Goal: Information Seeking & Learning: Learn about a topic

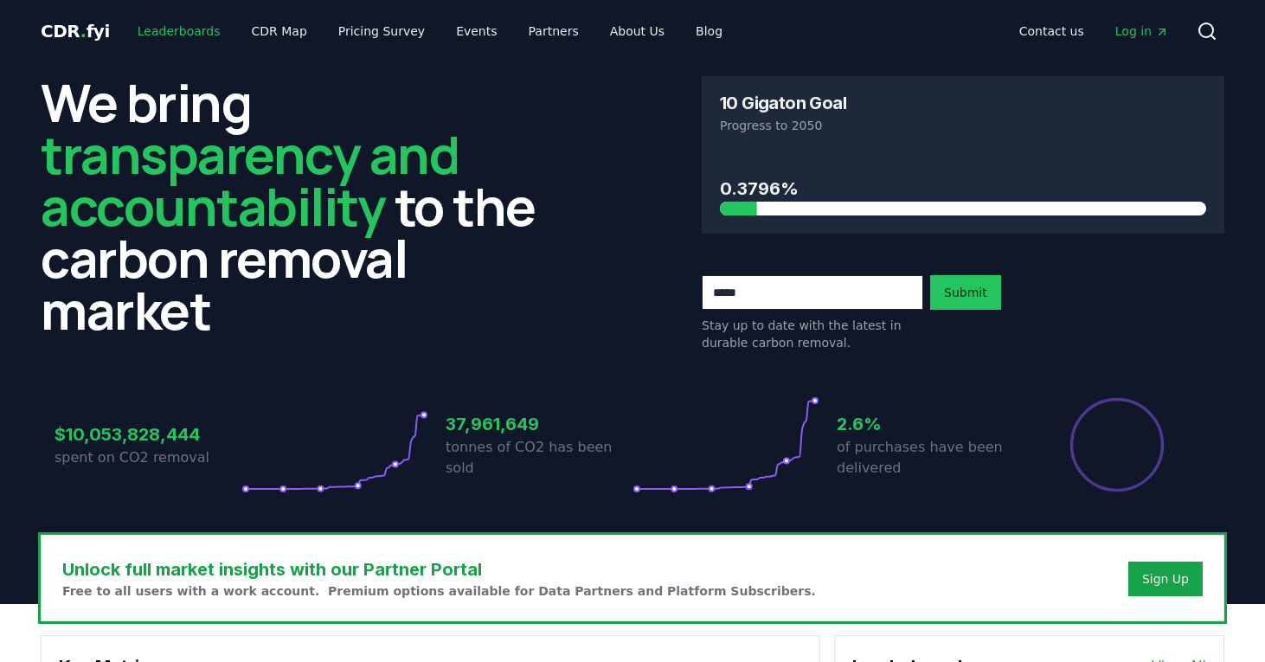
scroll to position [1, 0]
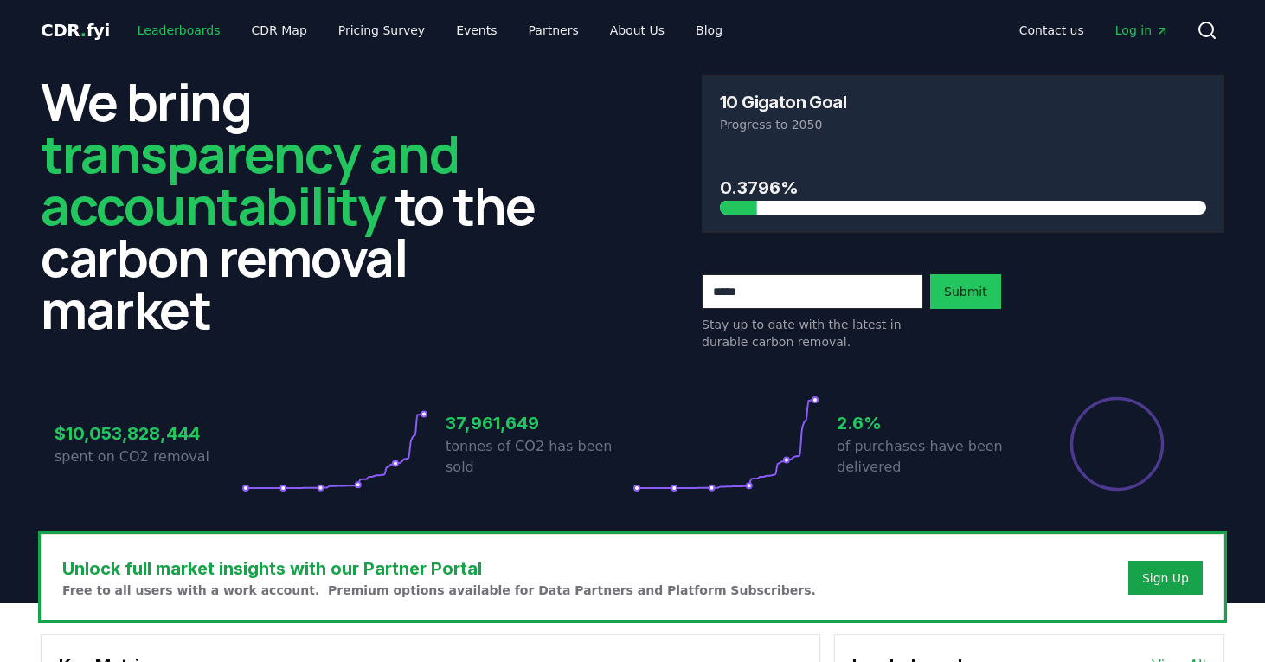
click at [177, 28] on link "Leaderboards" at bounding box center [179, 30] width 111 height 31
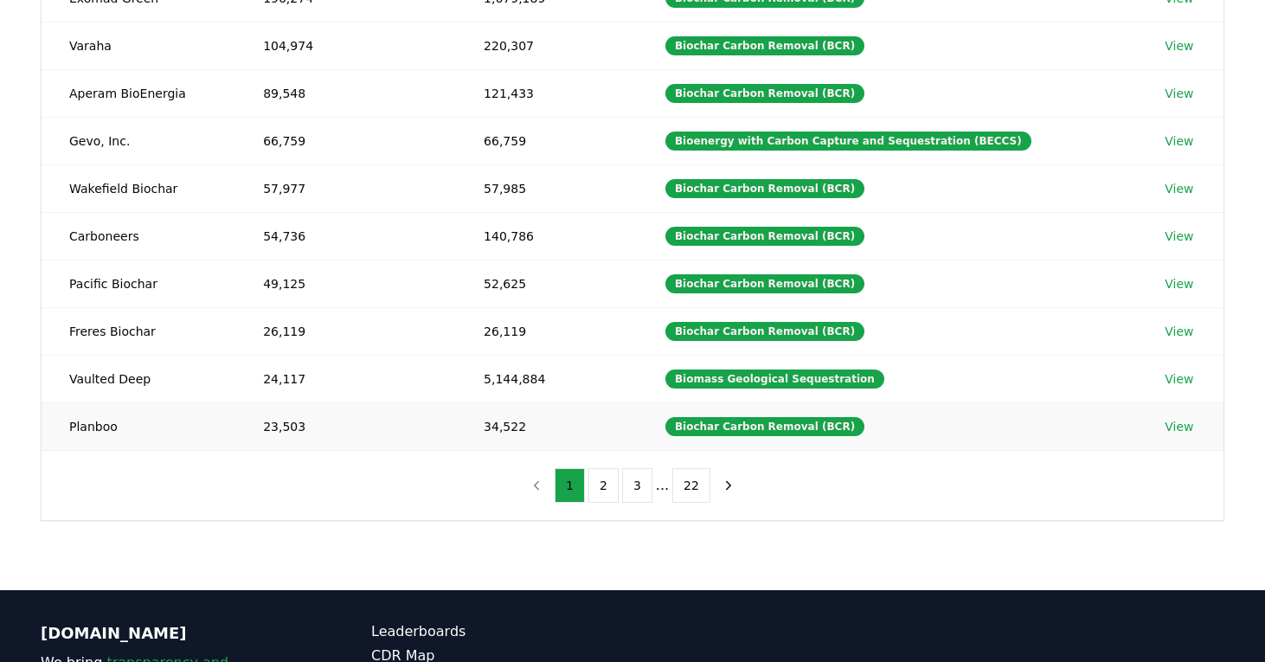
scroll to position [323, 0]
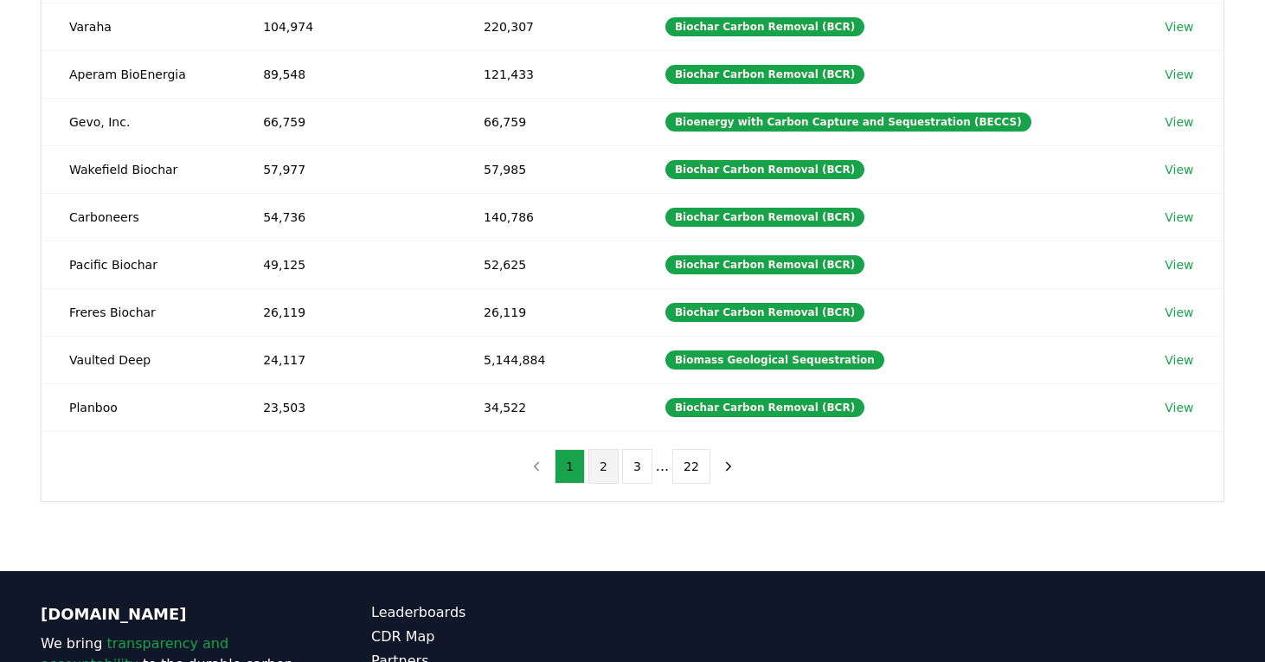
click at [608, 464] on button "2" at bounding box center [603, 466] width 30 height 35
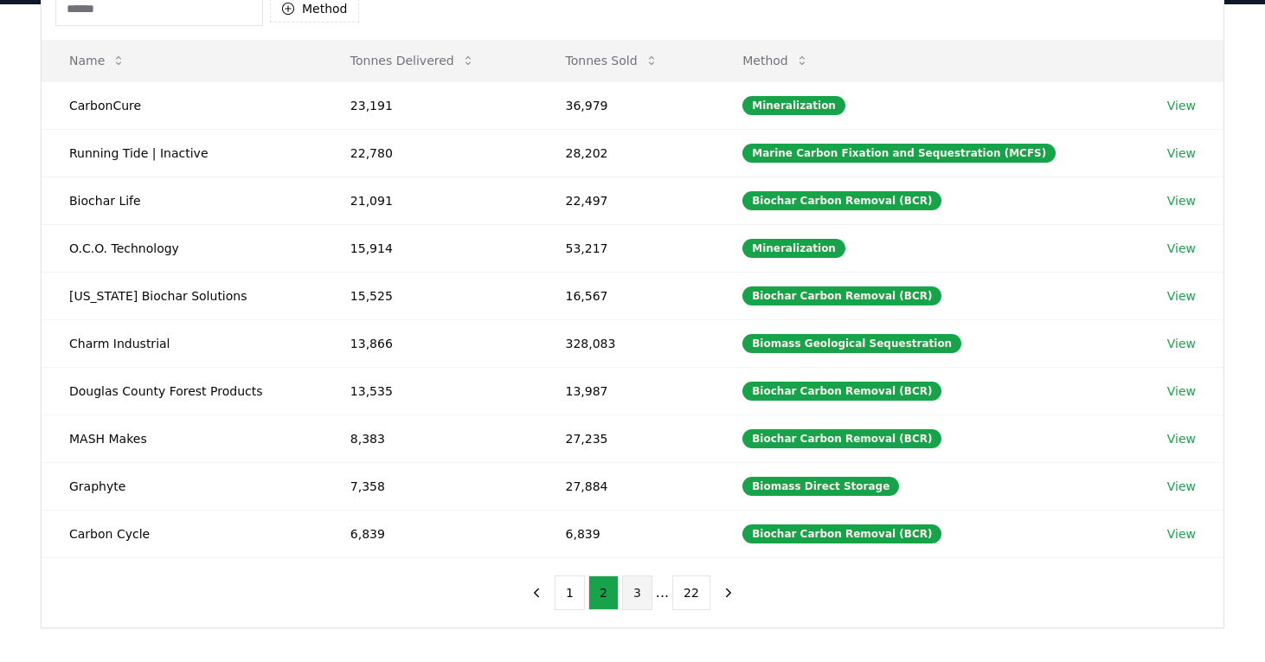
scroll to position [200, 0]
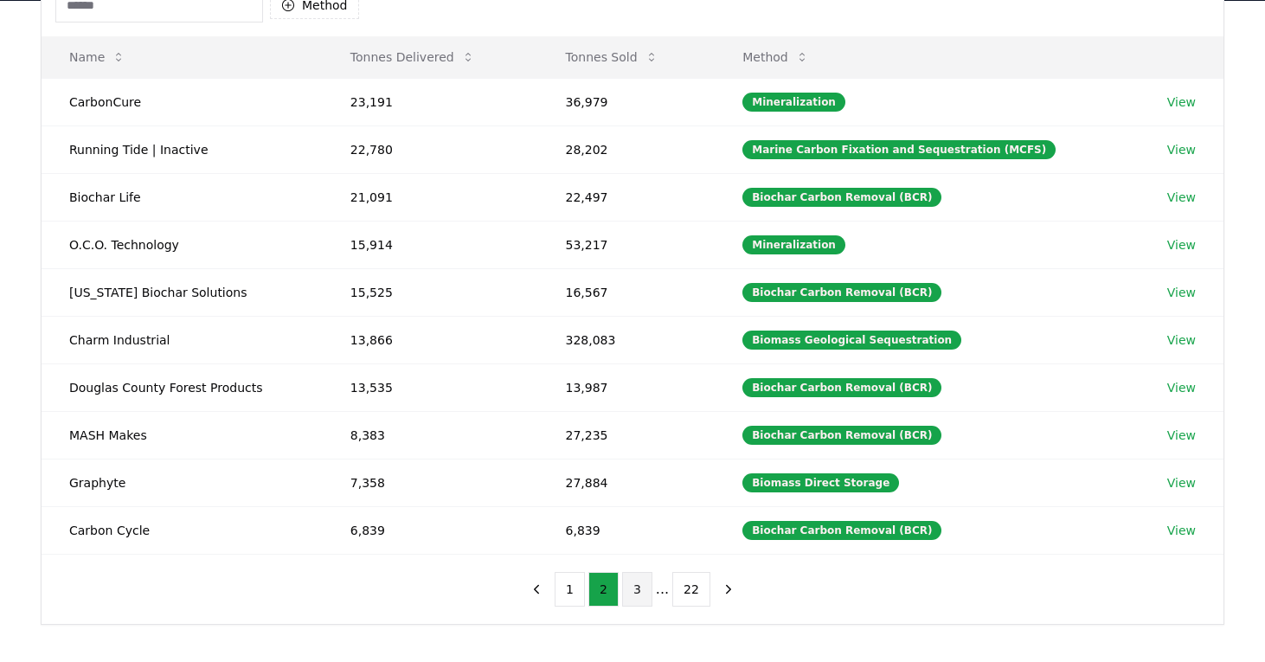
click at [633, 594] on button "3" at bounding box center [637, 589] width 30 height 35
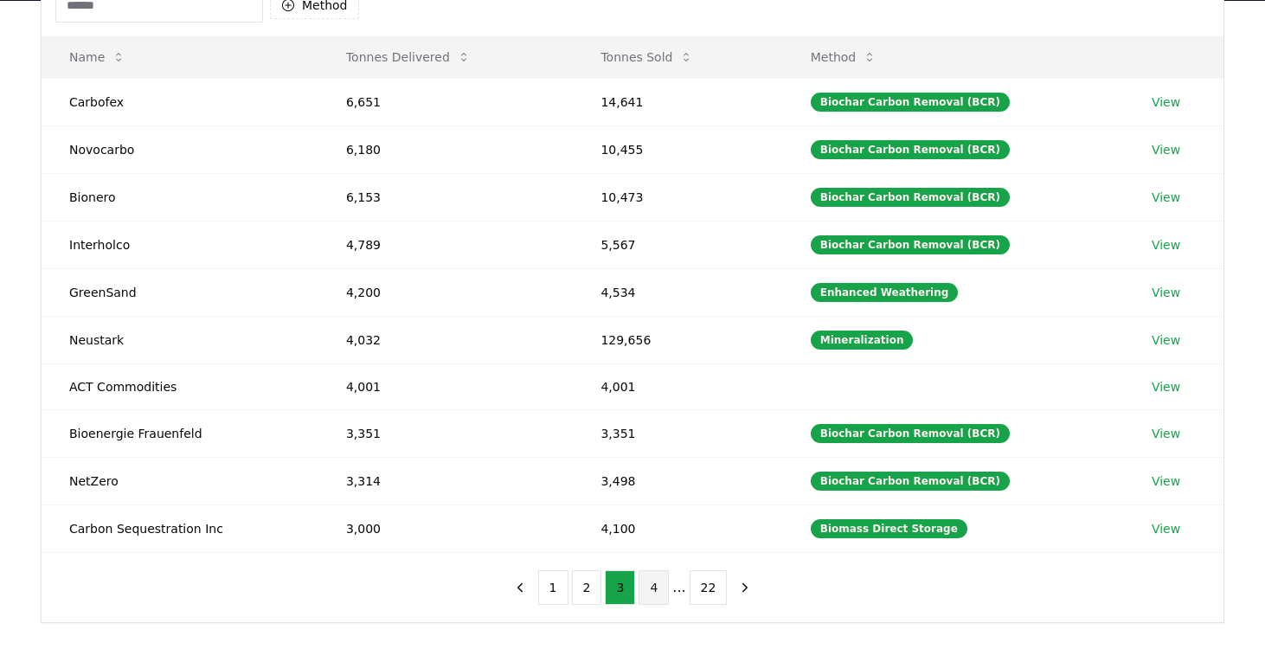
click at [649, 584] on button "4" at bounding box center [653, 587] width 30 height 35
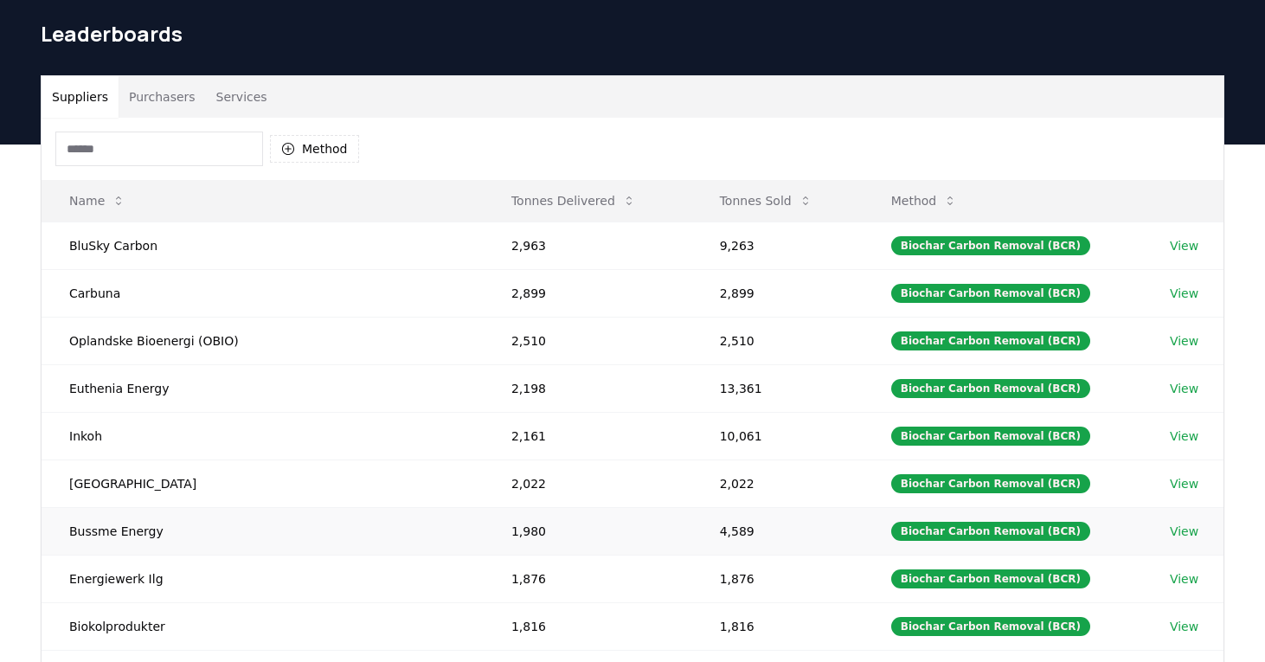
scroll to position [0, 0]
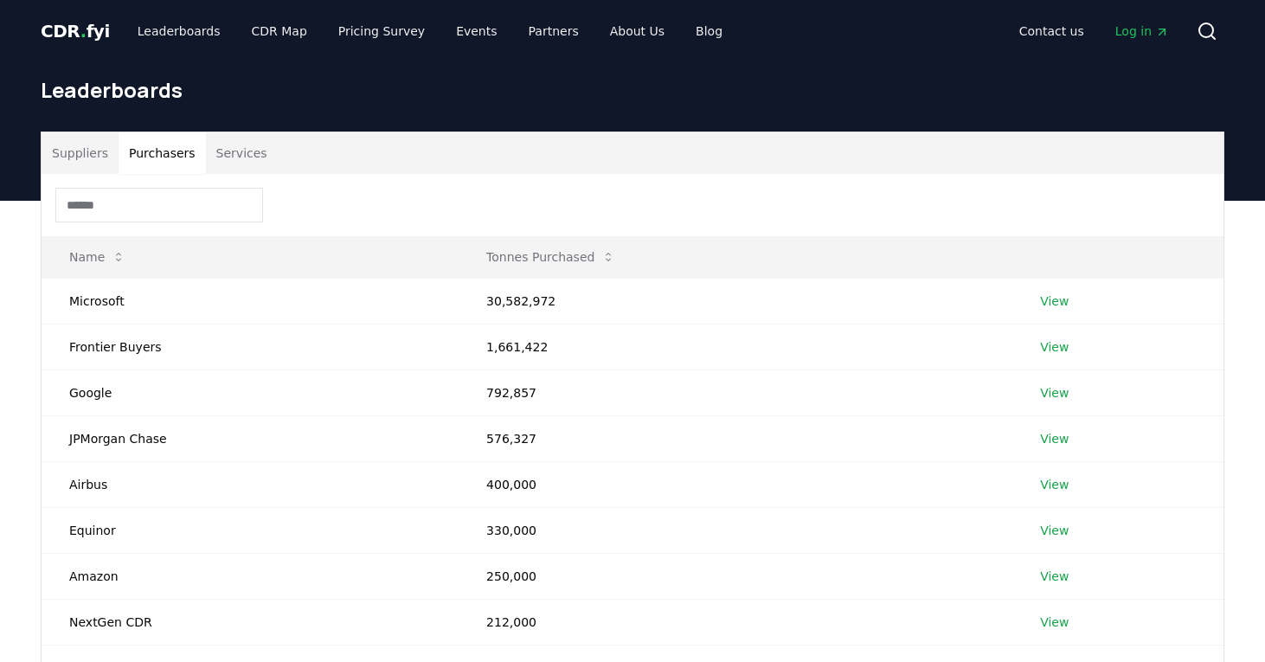
click at [161, 145] on button "Purchasers" at bounding box center [162, 153] width 87 height 42
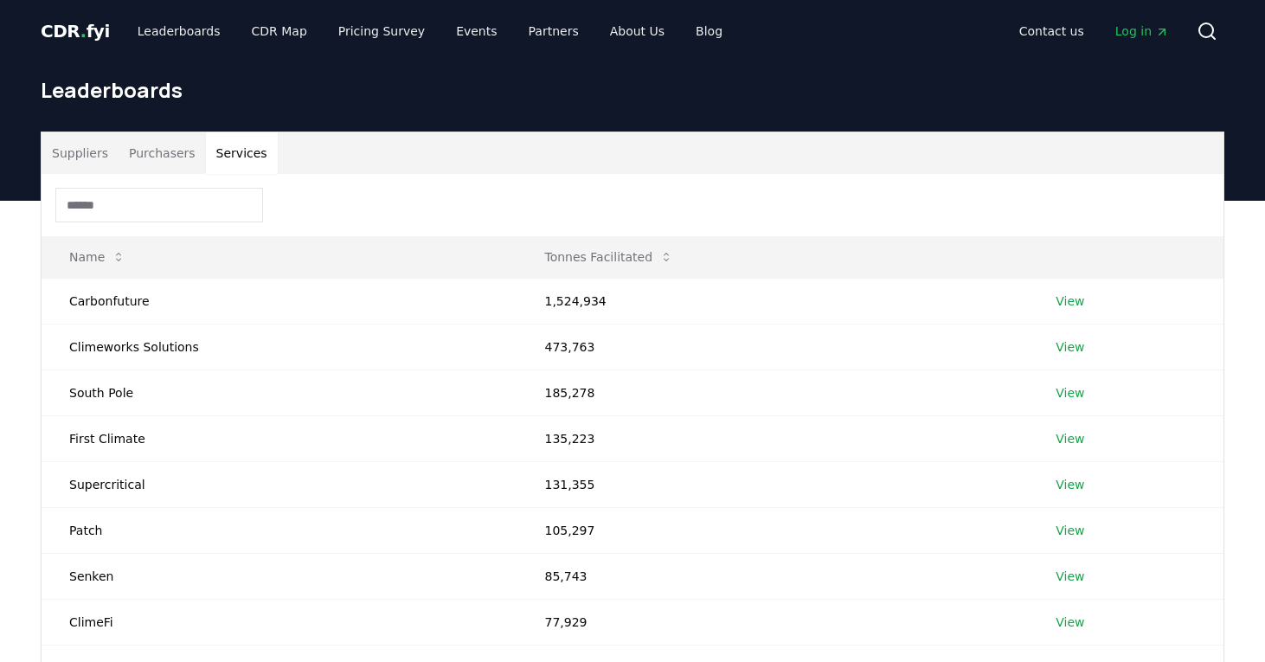
click at [239, 151] on button "Services" at bounding box center [242, 153] width 72 height 42
click at [81, 152] on button "Suppliers" at bounding box center [80, 153] width 77 height 42
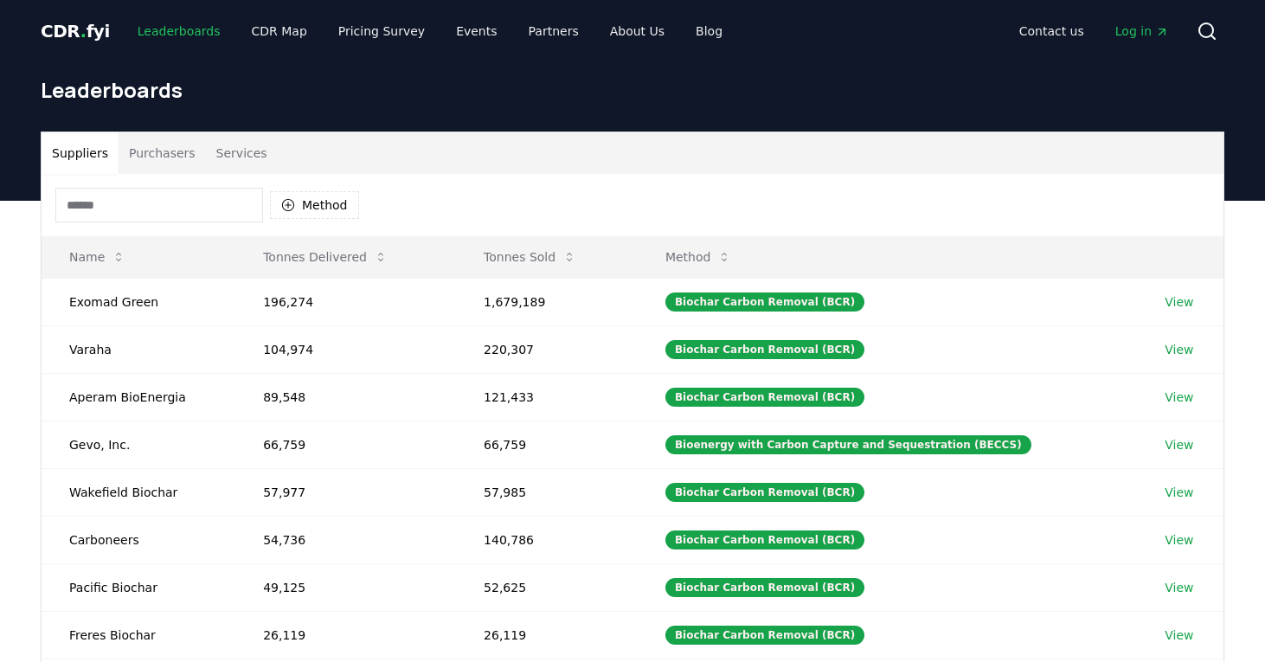
click at [168, 33] on link "Leaderboards" at bounding box center [179, 31] width 111 height 31
